Goal: Task Accomplishment & Management: Use online tool/utility

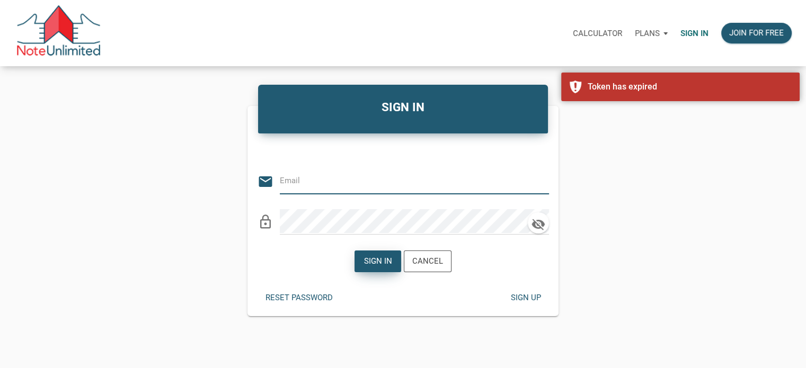
type input "[EMAIL_ADDRESS][DOMAIN_NAME]"
click at [373, 261] on div "Sign in" at bounding box center [378, 261] width 28 height 12
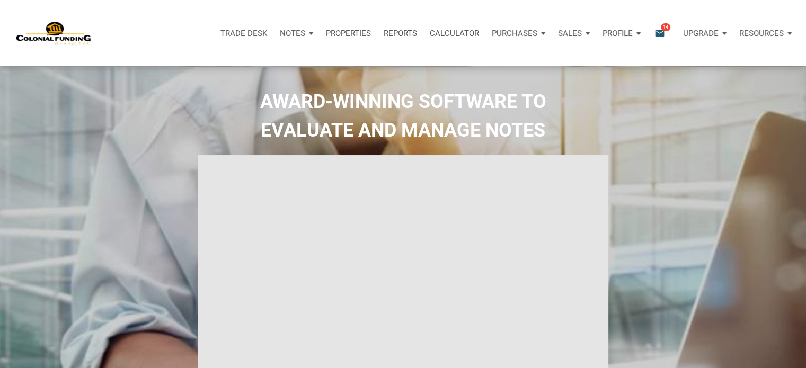
type input "Introduction to new features"
select select
click at [311, 30] on div "Notes" at bounding box center [296, 33] width 46 height 32
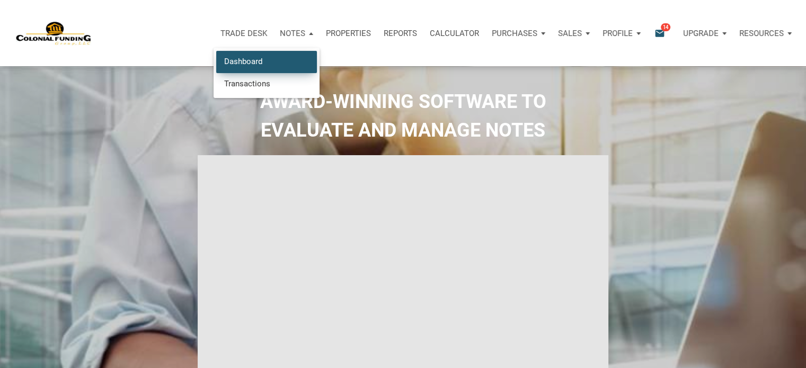
click at [251, 59] on link "Dashboard" at bounding box center [266, 62] width 101 height 22
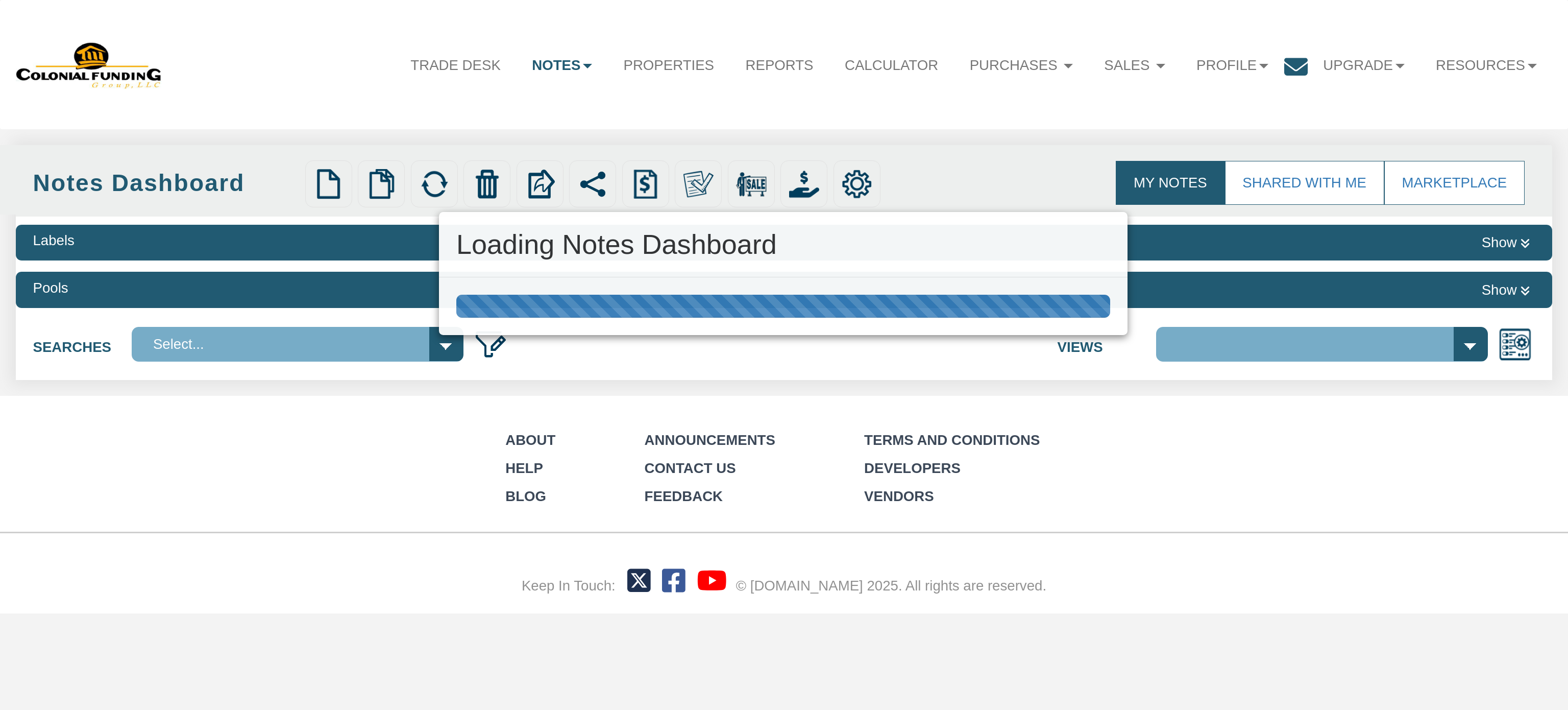
select select "316"
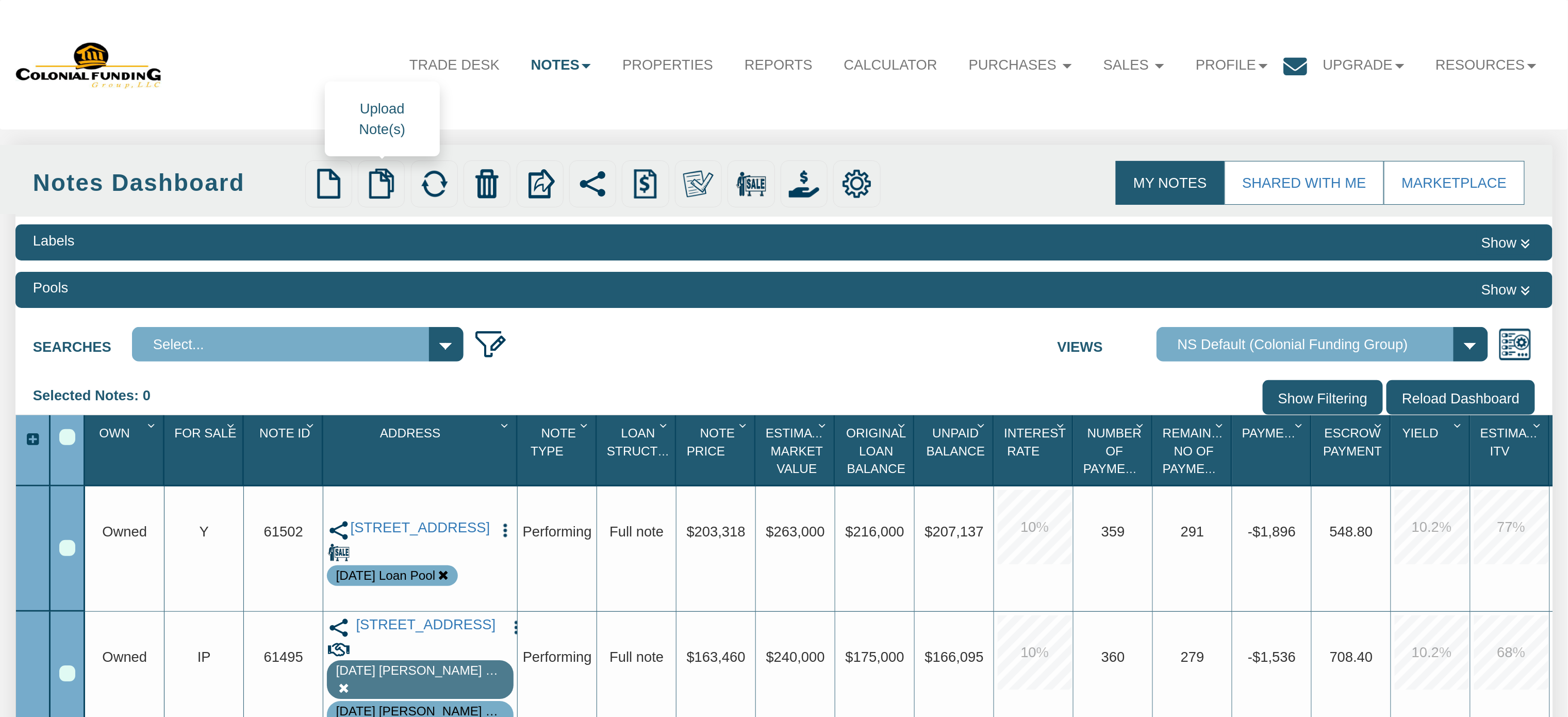
click at [382, 185] on img at bounding box center [381, 183] width 30 height 30
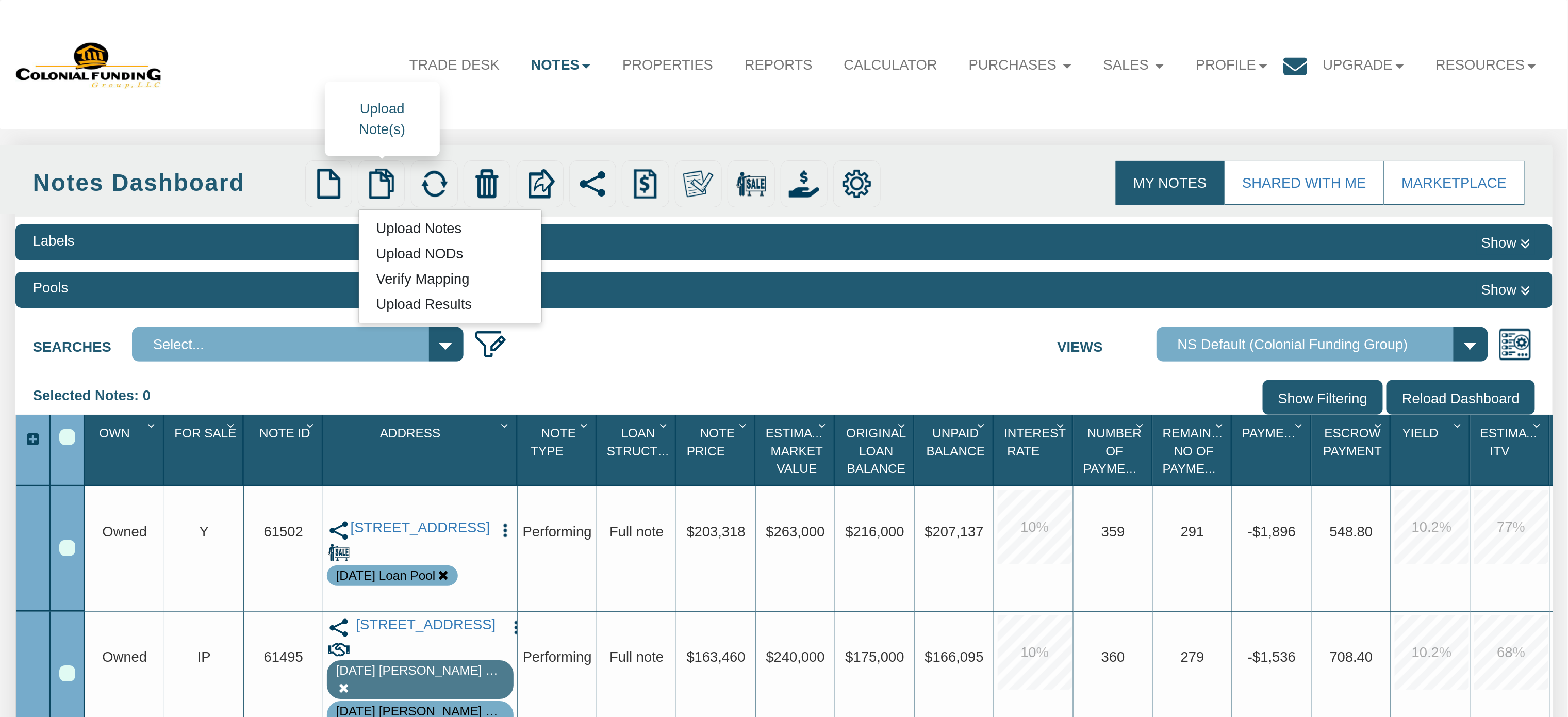
click at [400, 232] on link "Upload Notes" at bounding box center [419, 229] width 120 height 21
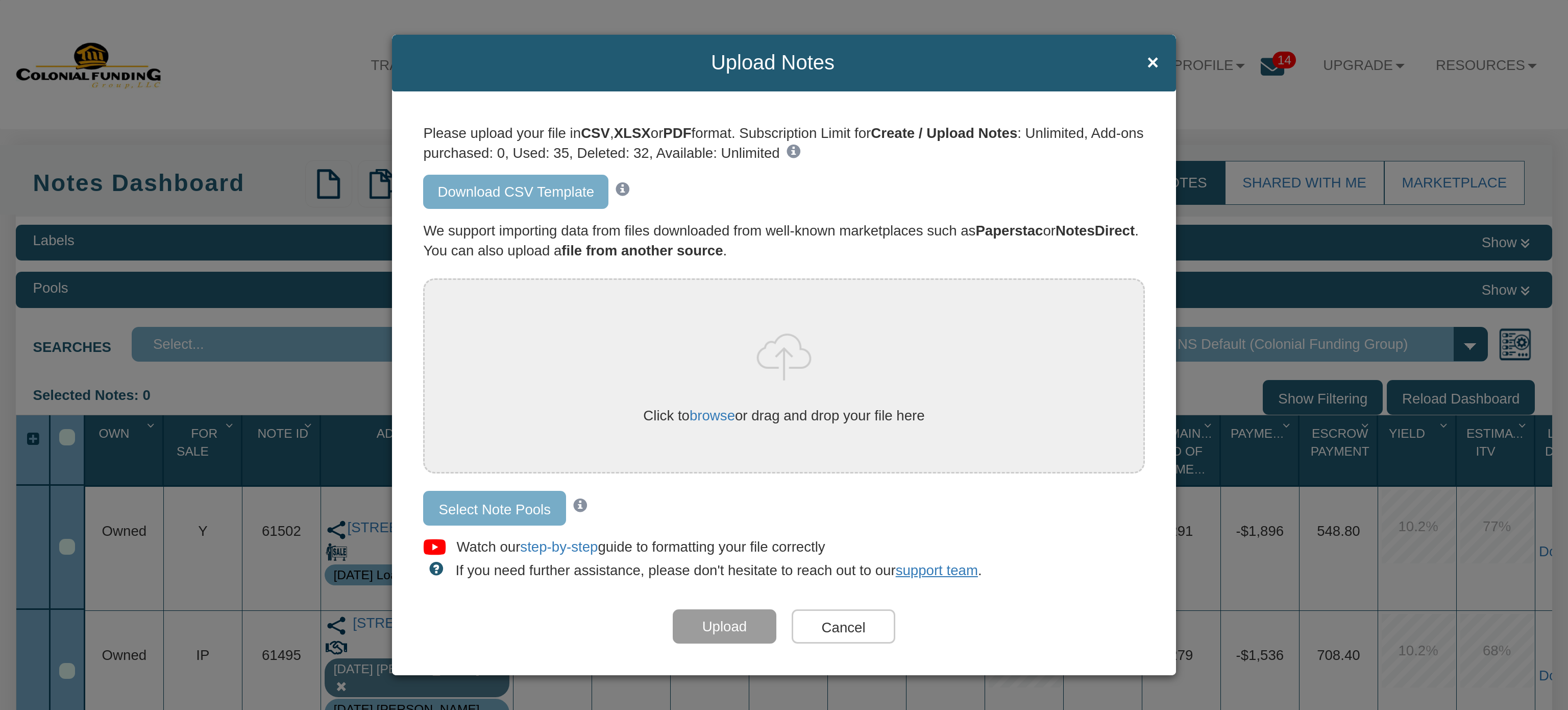
click at [493, 191] on link "Download CSV Template" at bounding box center [515, 192] width 185 height 35
